Goal: Navigation & Orientation: Find specific page/section

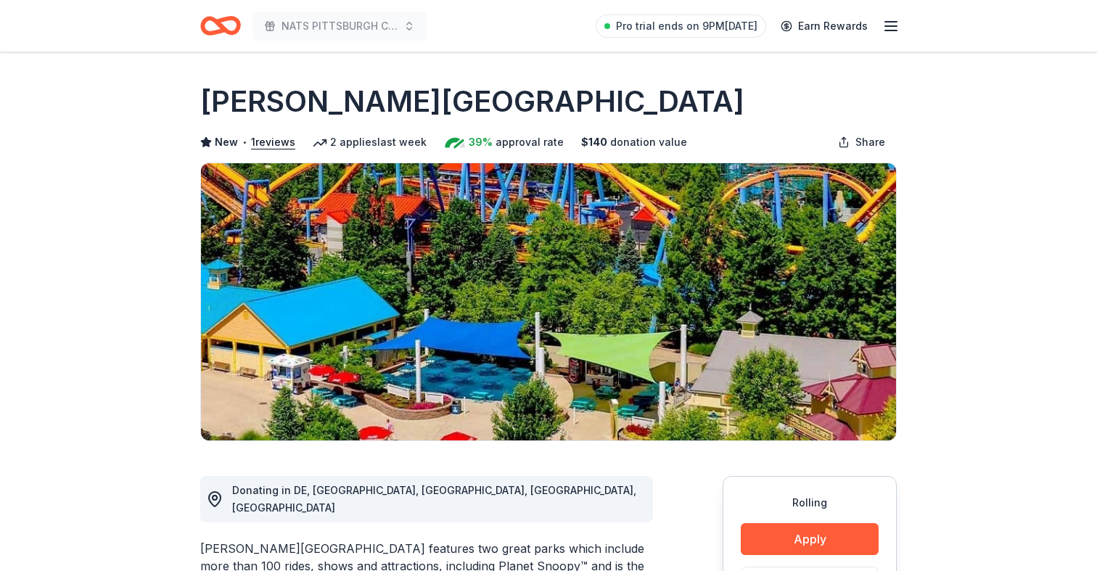
click at [218, 31] on icon "Home" at bounding box center [213, 25] width 22 height 15
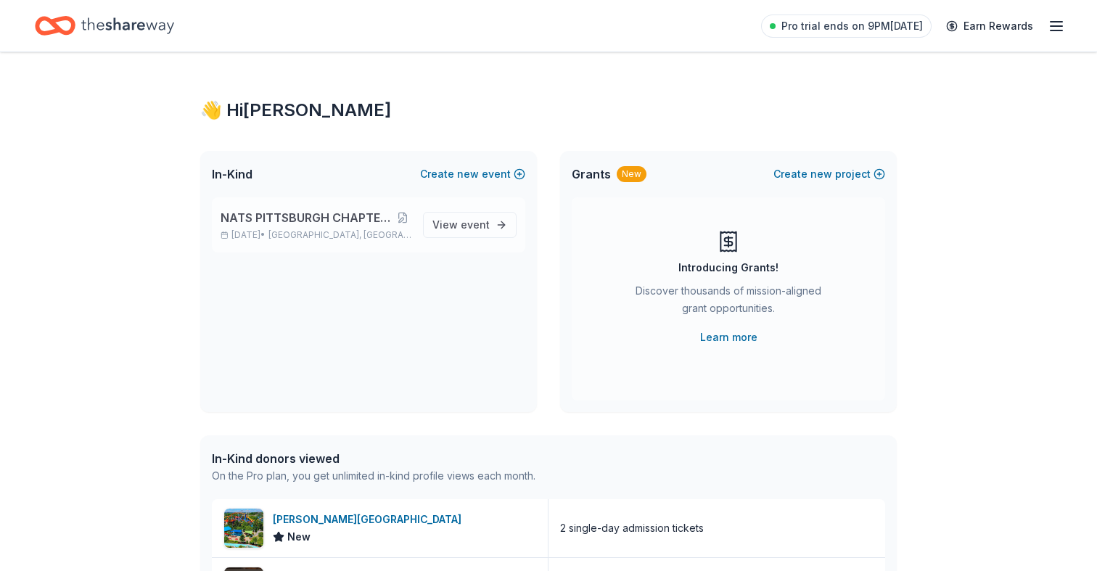
click at [287, 231] on p "[DATE] • [GEOGRAPHIC_DATA], [GEOGRAPHIC_DATA]" at bounding box center [316, 235] width 191 height 12
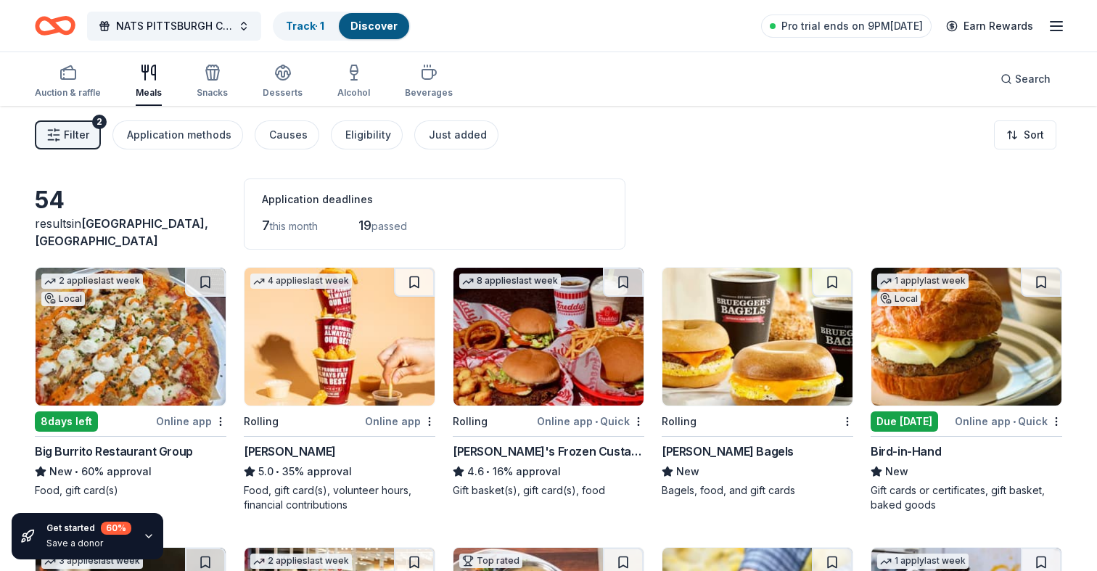
click at [81, 131] on span "Filter" at bounding box center [76, 134] width 25 height 17
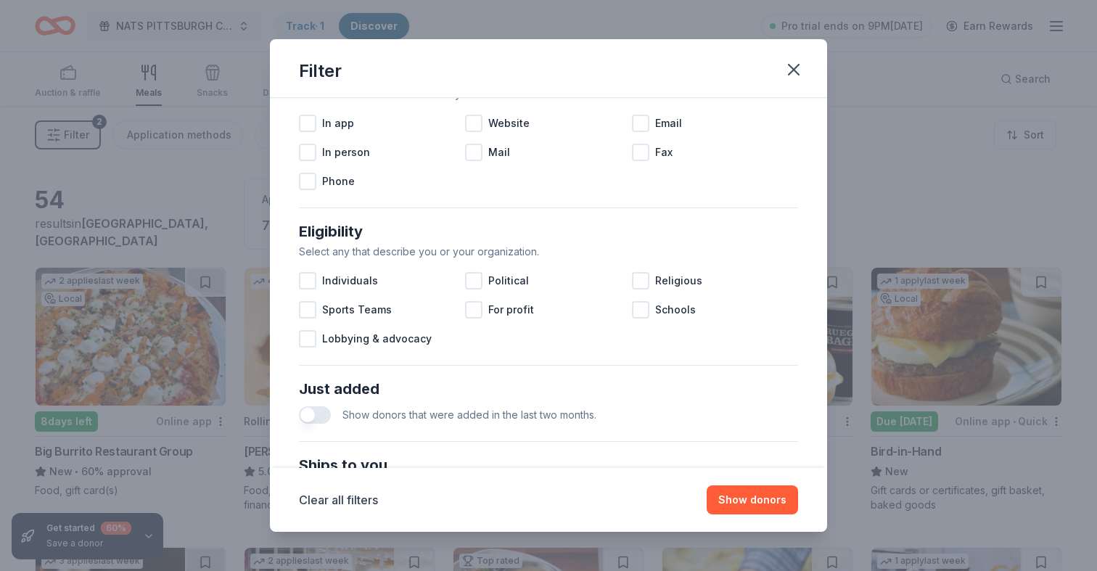
scroll to position [331, 0]
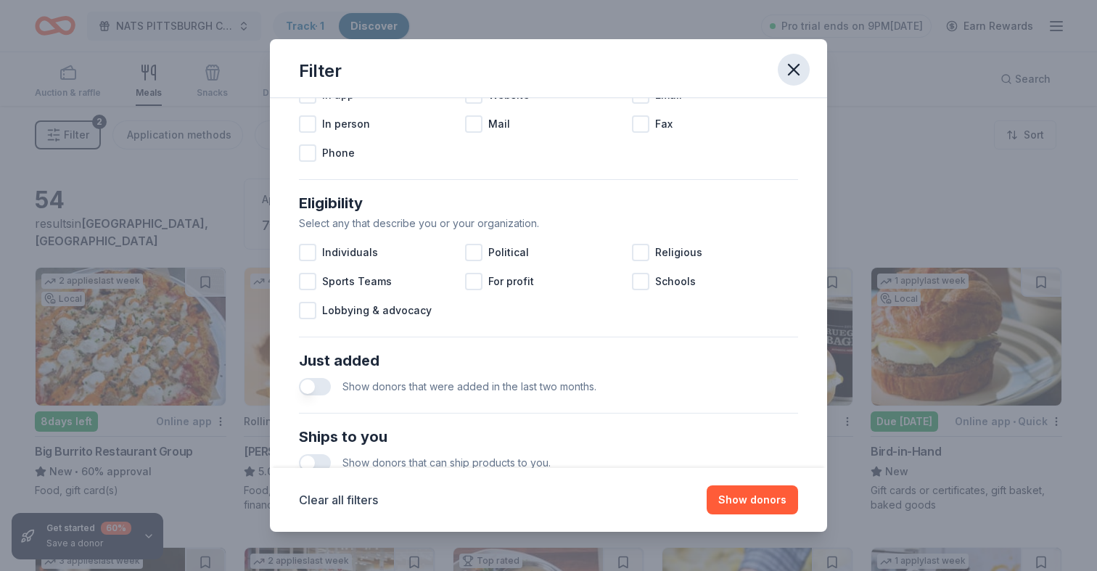
click at [797, 65] on icon "button" at bounding box center [793, 70] width 10 height 10
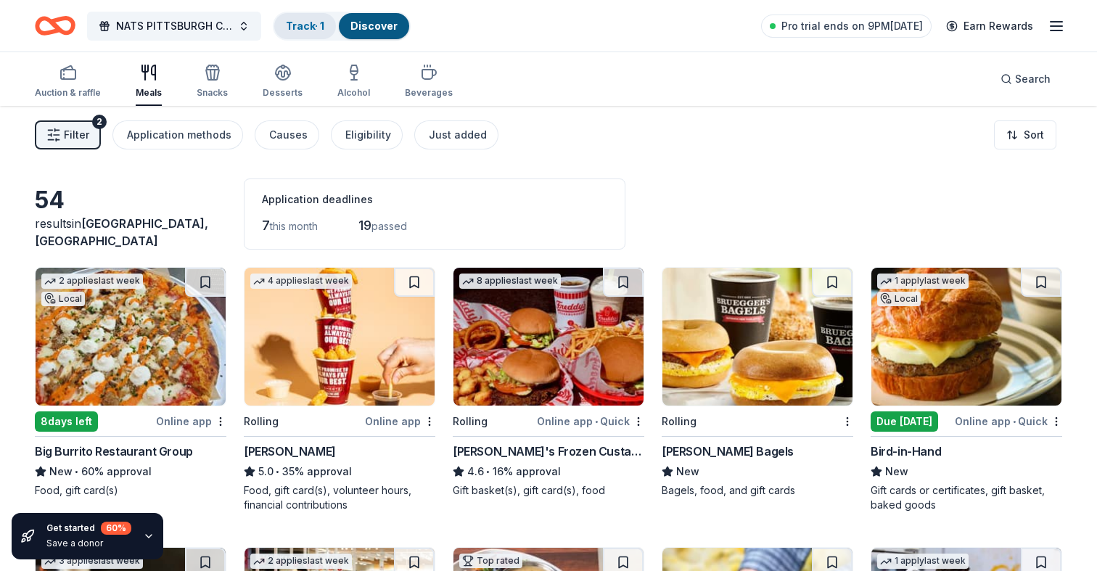
click at [319, 25] on link "Track · 1" at bounding box center [305, 26] width 38 height 12
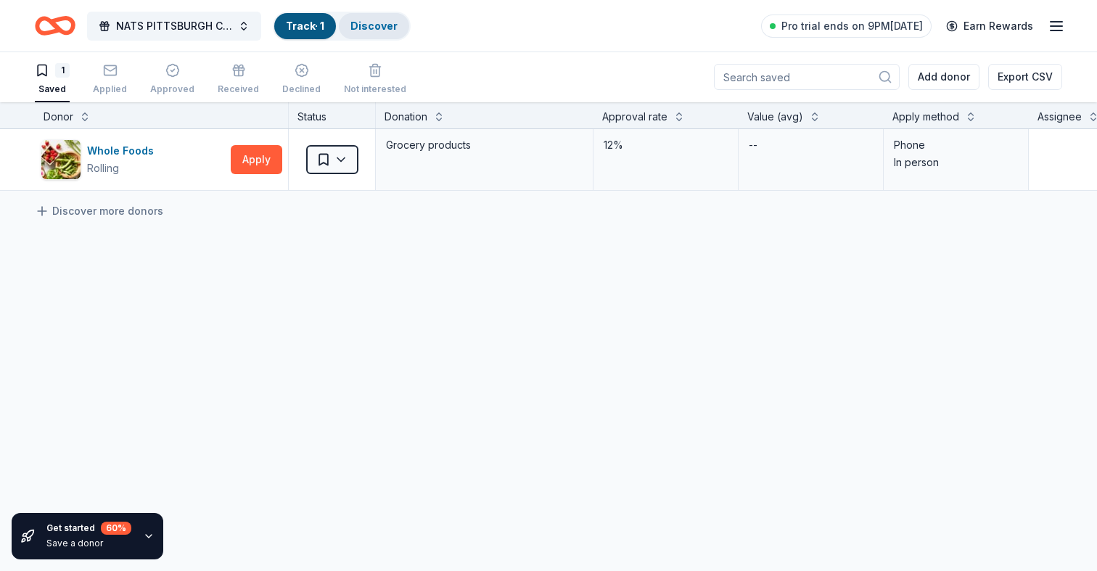
click at [366, 28] on link "Discover" at bounding box center [373, 26] width 47 height 12
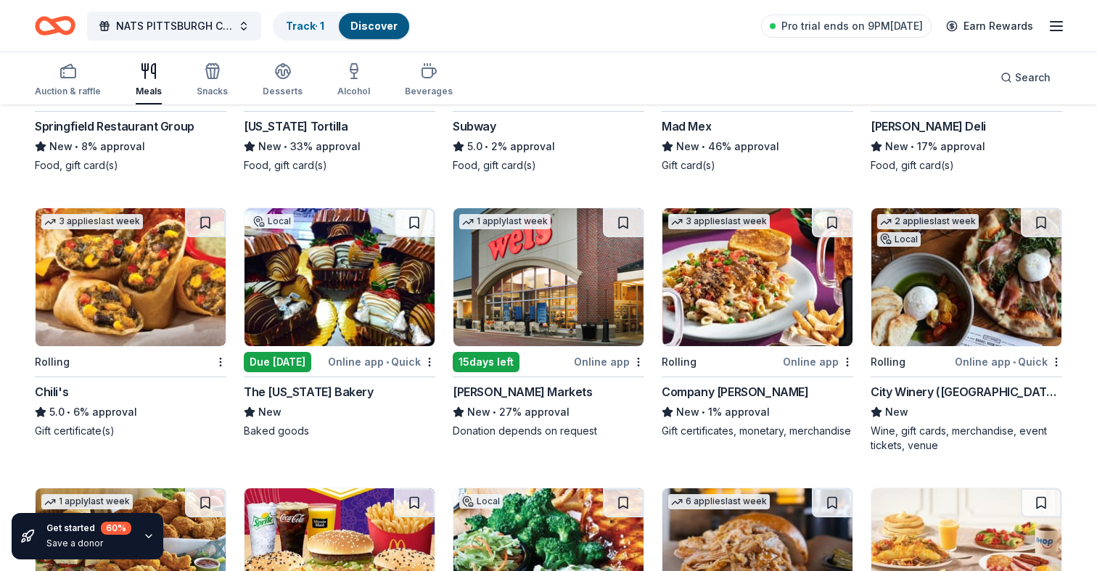
scroll to position [886, 0]
